Goal: Information Seeking & Learning: Learn about a topic

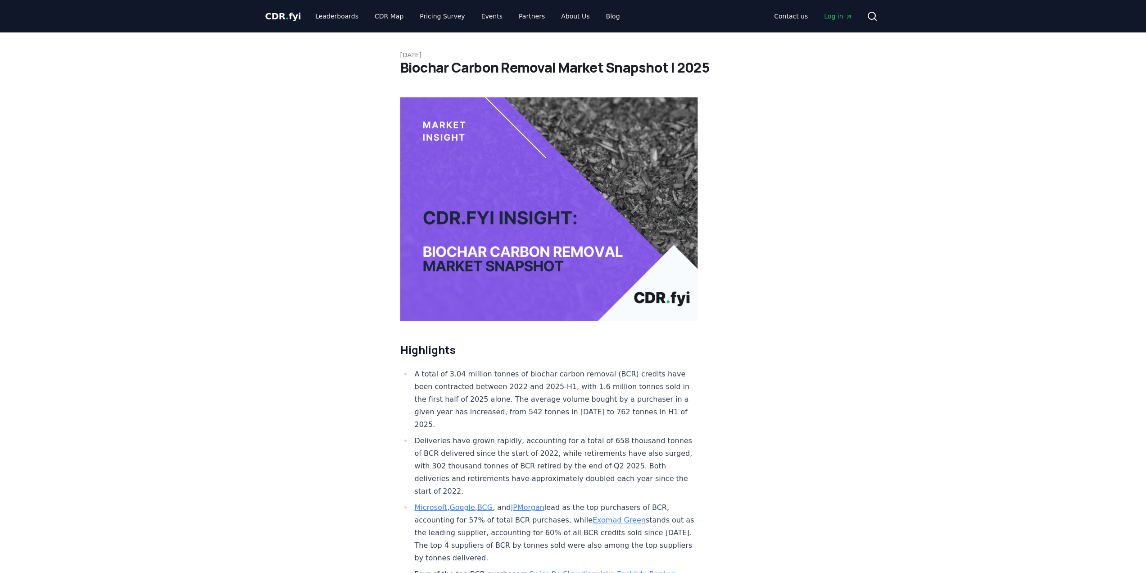
click at [563, 368] on li "A total of 3.04 million tonnes of biochar carbon removal (BCR) credits have bee…" at bounding box center [555, 399] width 287 height 63
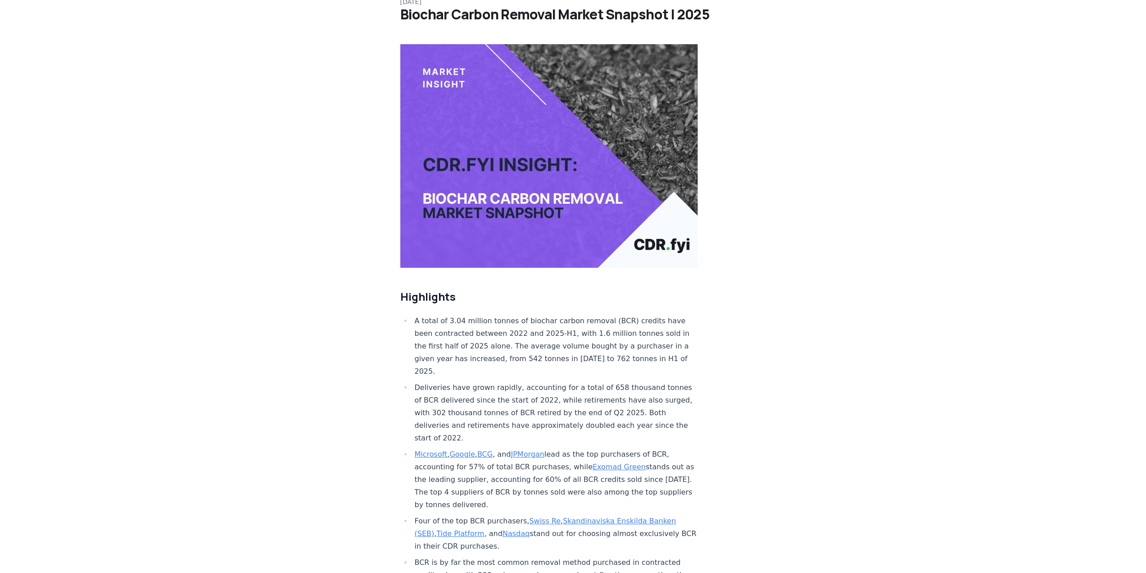
scroll to position [180, 0]
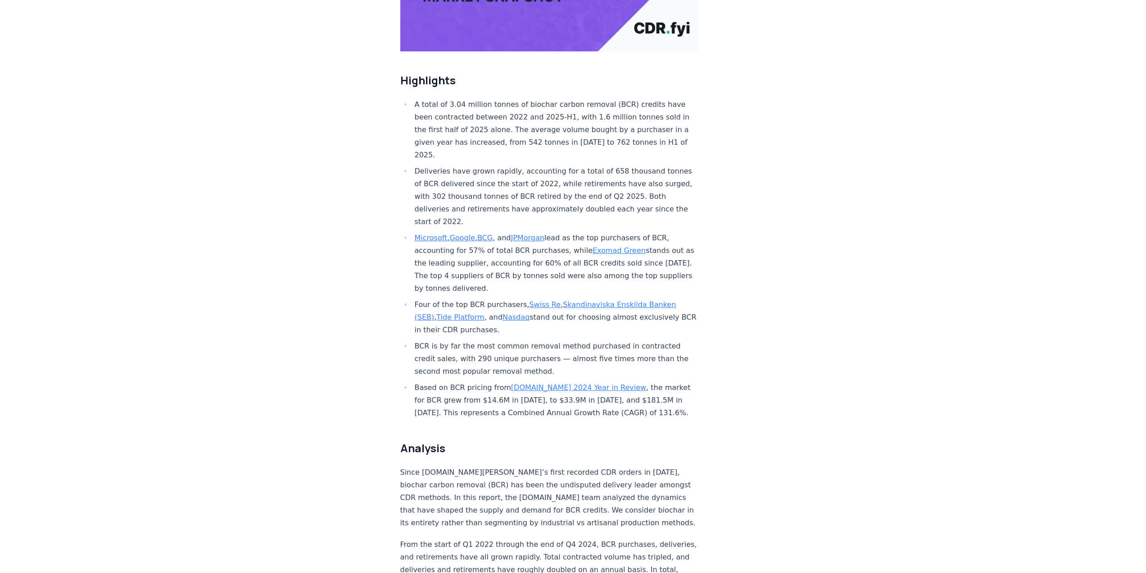
scroll to position [360, 0]
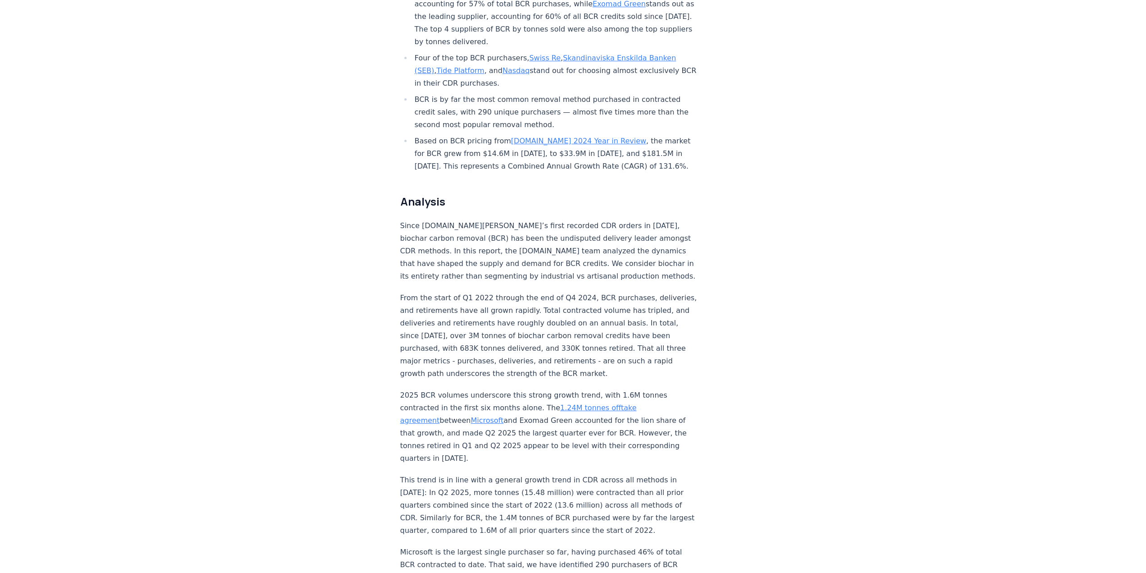
scroll to position [586, 0]
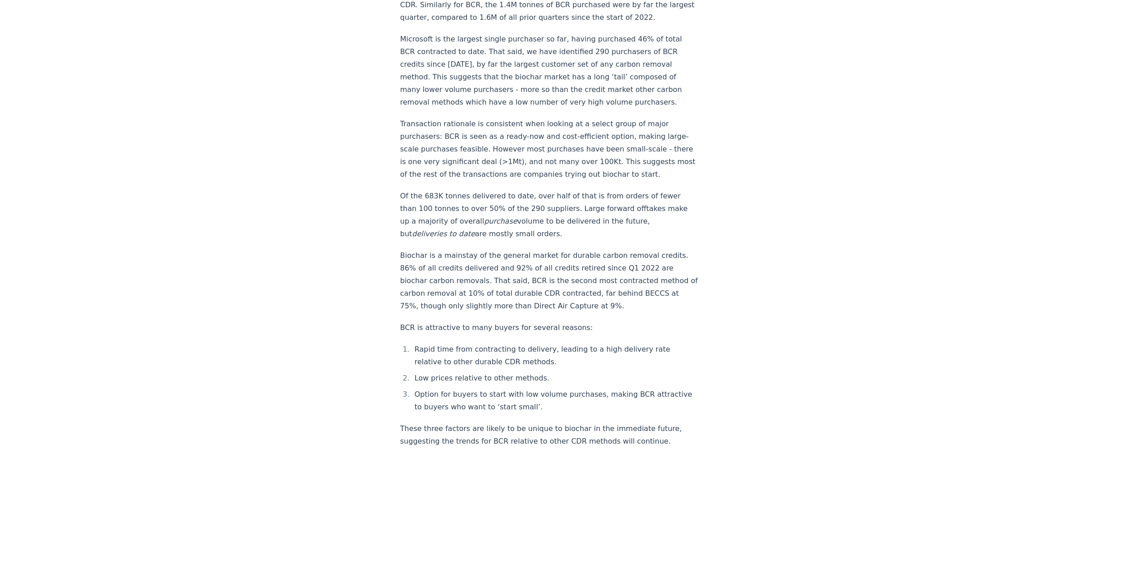
scroll to position [1036, 0]
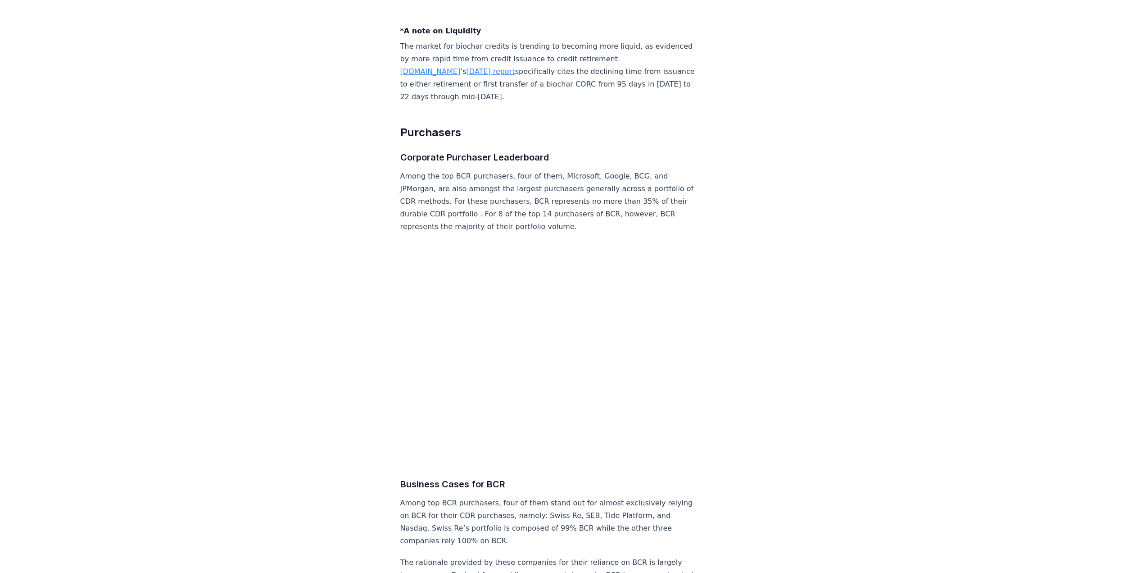
scroll to position [478, 0]
